Goal: Register for event/course

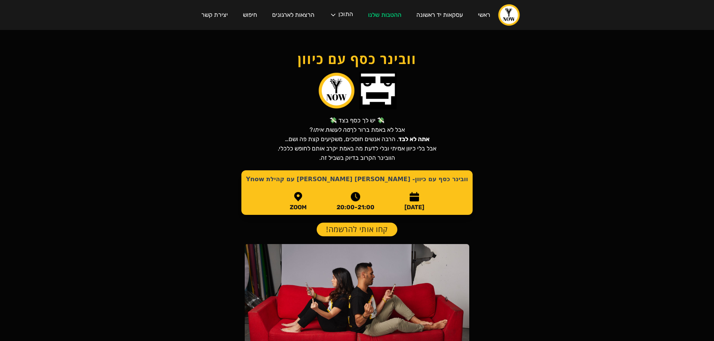
click at [349, 231] on link "קחו אותי להרשמה!" at bounding box center [357, 230] width 81 height 14
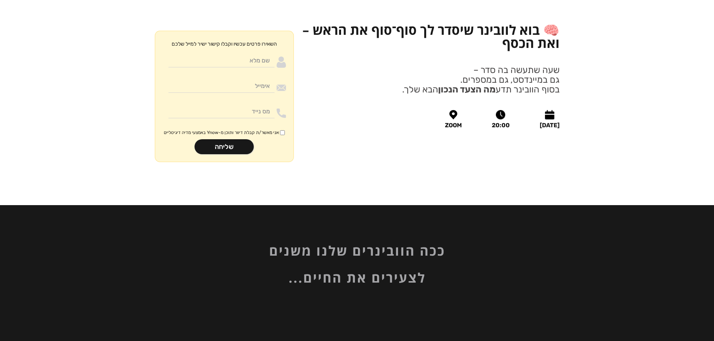
scroll to position [892, 0]
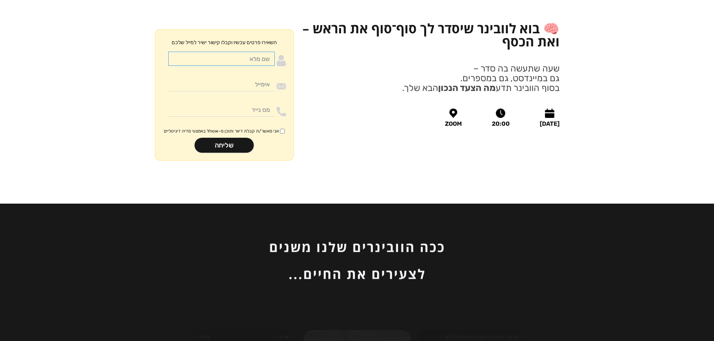
click at [251, 52] on input "Moneywithdirection" at bounding box center [221, 59] width 106 height 14
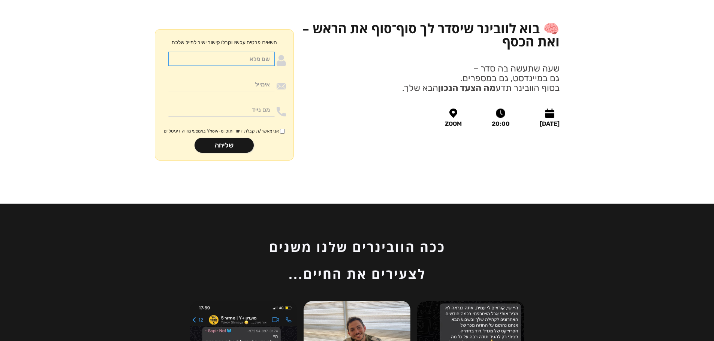
type input "[PERSON_NAME]"
type input "[EMAIL_ADDRESS][DOMAIN_NAME]"
type input "0523321424"
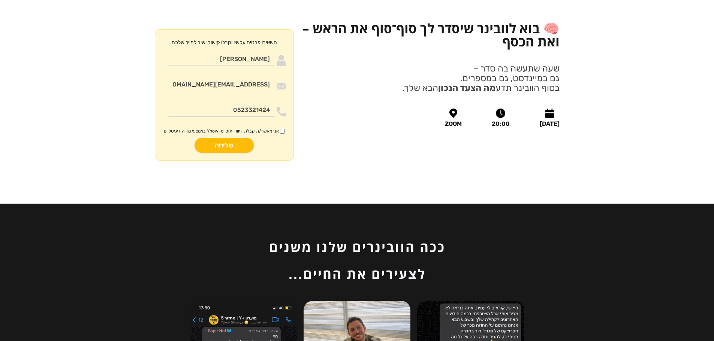
click at [221, 138] on input "שליחה" at bounding box center [223, 145] width 59 height 15
click at [236, 128] on span "אני מאשר/ת קבלת דיוור ותוכן מ-Ynow באמצעי מדיה דיגיטליים" at bounding box center [221, 131] width 115 height 6
click at [280, 129] on input "אני מאשר/ת קבלת דיוור ותוכן מ-Ynow באמצעי מדיה דיגיטליים" at bounding box center [282, 131] width 5 height 5
checkbox input "true"
click at [230, 138] on input "שליחה" at bounding box center [223, 145] width 59 height 15
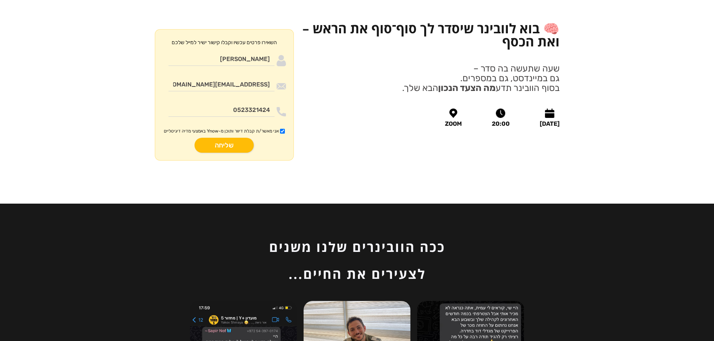
type input "רק שניה.."
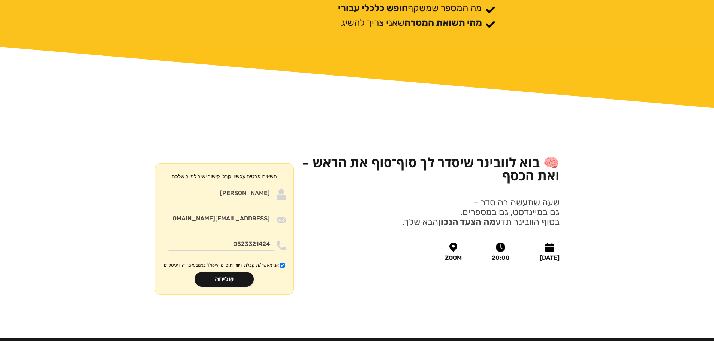
scroll to position [787, 0]
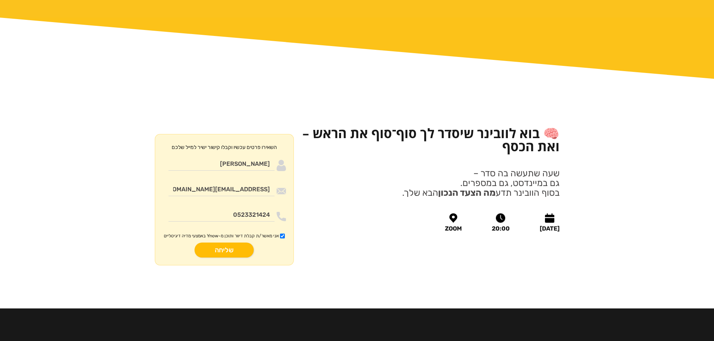
click at [244, 243] on input "שליחה" at bounding box center [223, 250] width 59 height 15
type input "רק שניה.."
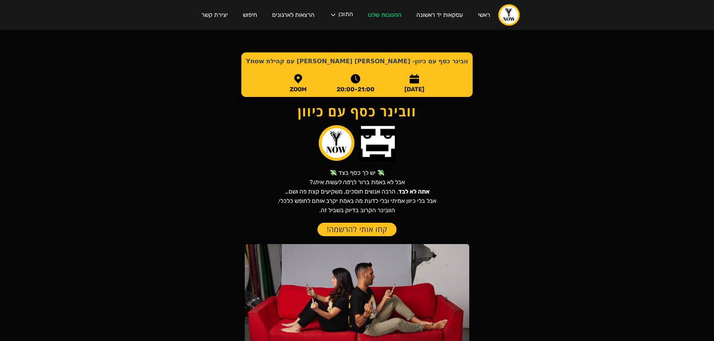
scroll to position [787, 0]
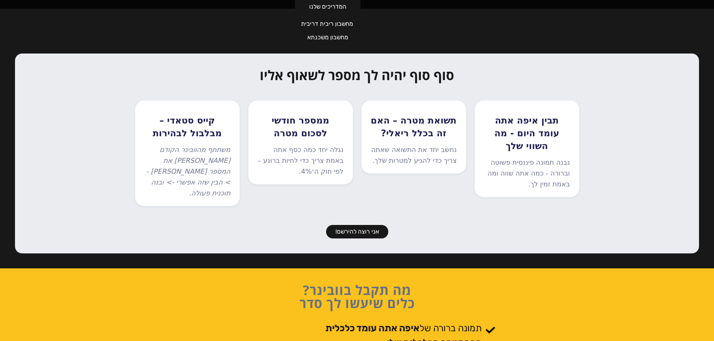
scroll to position [300, 0]
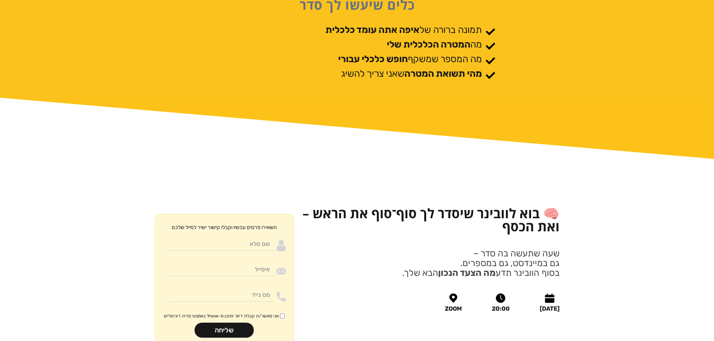
scroll to position [787, 0]
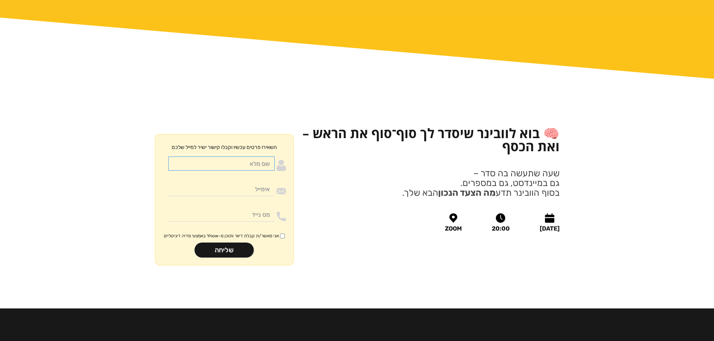
click at [259, 157] on input "Moneywithdirection" at bounding box center [221, 164] width 106 height 14
type input "[PERSON_NAME]"
type input "[EMAIL_ADDRESS][DOMAIN_NAME]"
type input "0523321424"
click at [245, 233] on span "אני מאשר/ת קבלת דיוור ותוכן מ-Ynow באמצעי מדיה דיגיטליים" at bounding box center [221, 236] width 115 height 6
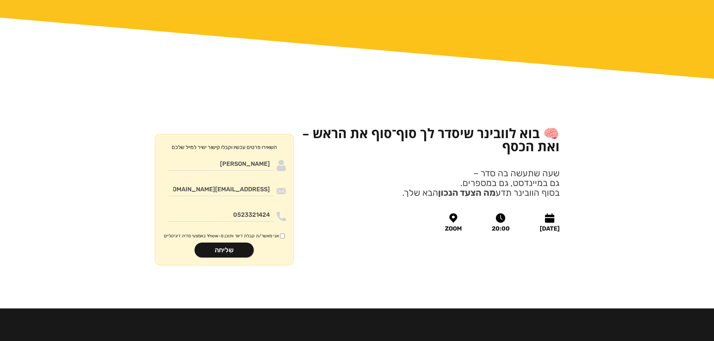
click at [280, 234] on input "אני מאשר/ת קבלת דיוור ותוכן מ-Ynow באמצעי מדיה דיגיטליים" at bounding box center [282, 236] width 5 height 5
checkbox input "true"
click at [237, 243] on input "שליחה" at bounding box center [223, 250] width 59 height 15
type input "רק שניה.."
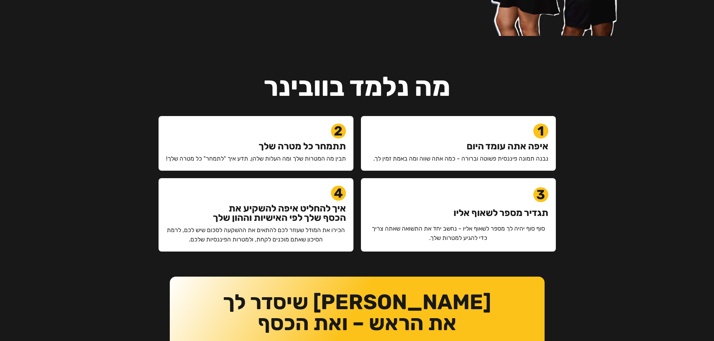
scroll to position [487, 0]
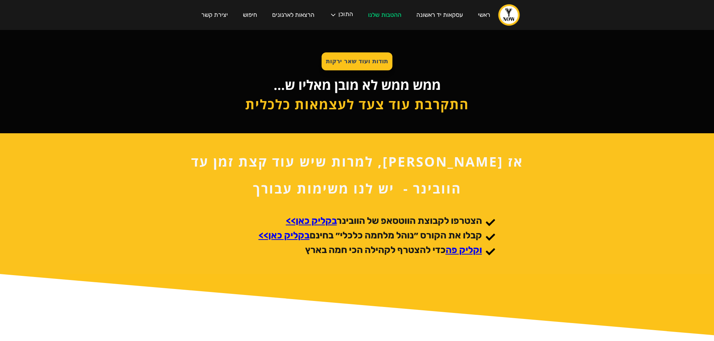
scroll to position [60, 0]
